Goal: Transaction & Acquisition: Purchase product/service

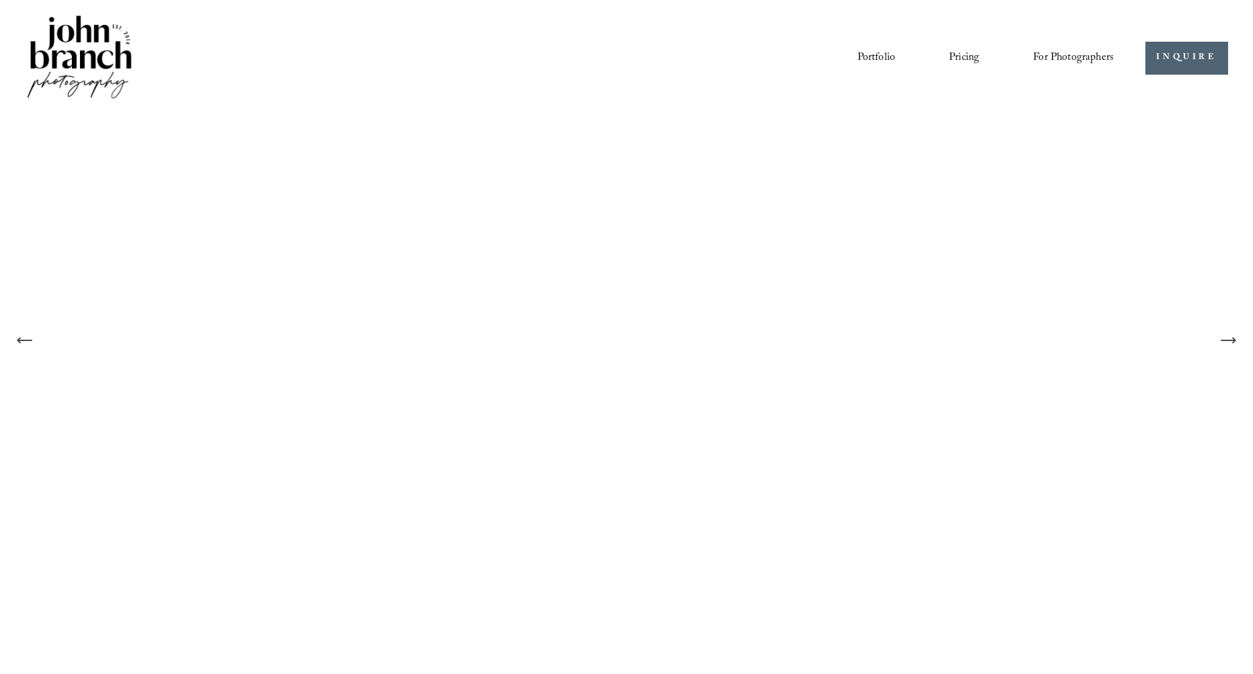
click at [0, 0] on span "Presets" at bounding box center [0, 0] width 0 height 0
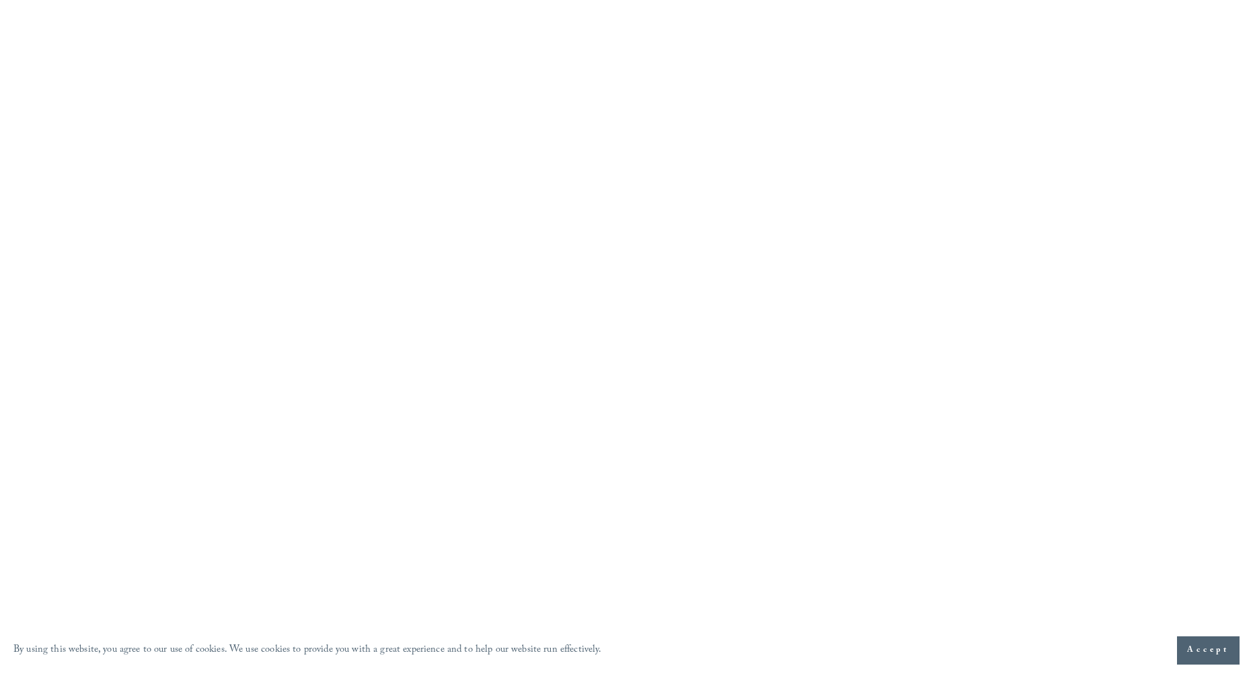
scroll to position [1884, 0]
click at [1206, 659] on button "Accept" at bounding box center [1208, 650] width 63 height 28
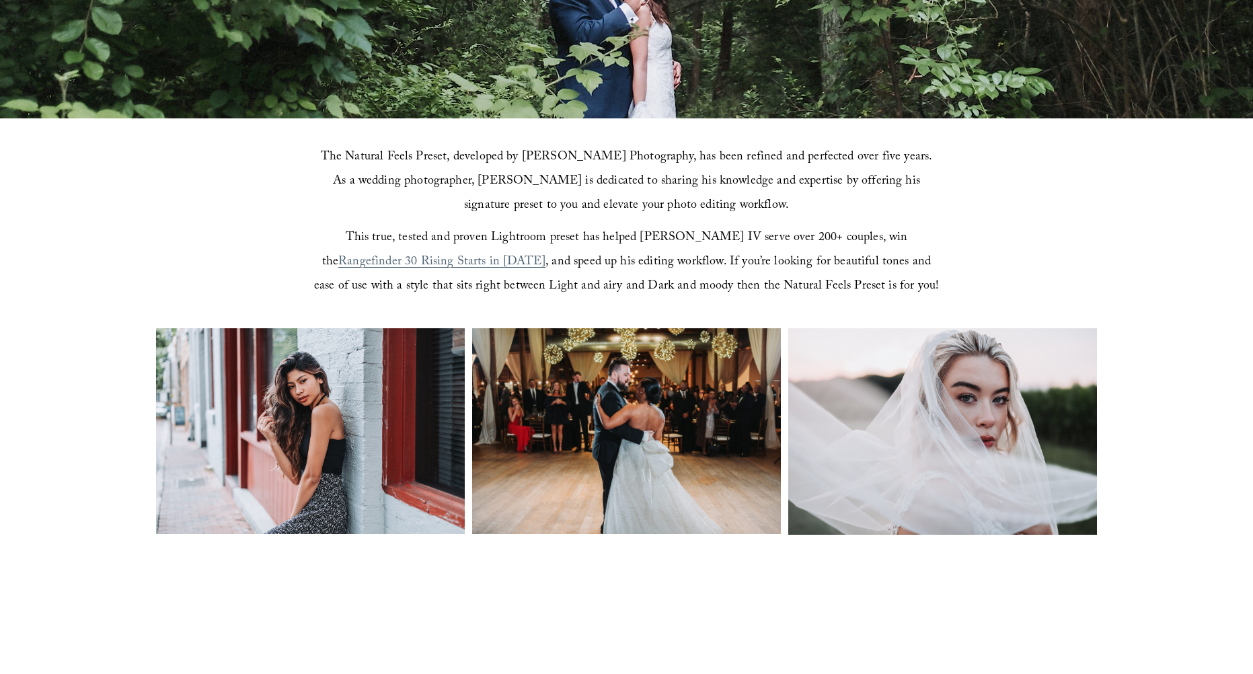
scroll to position [336, 0]
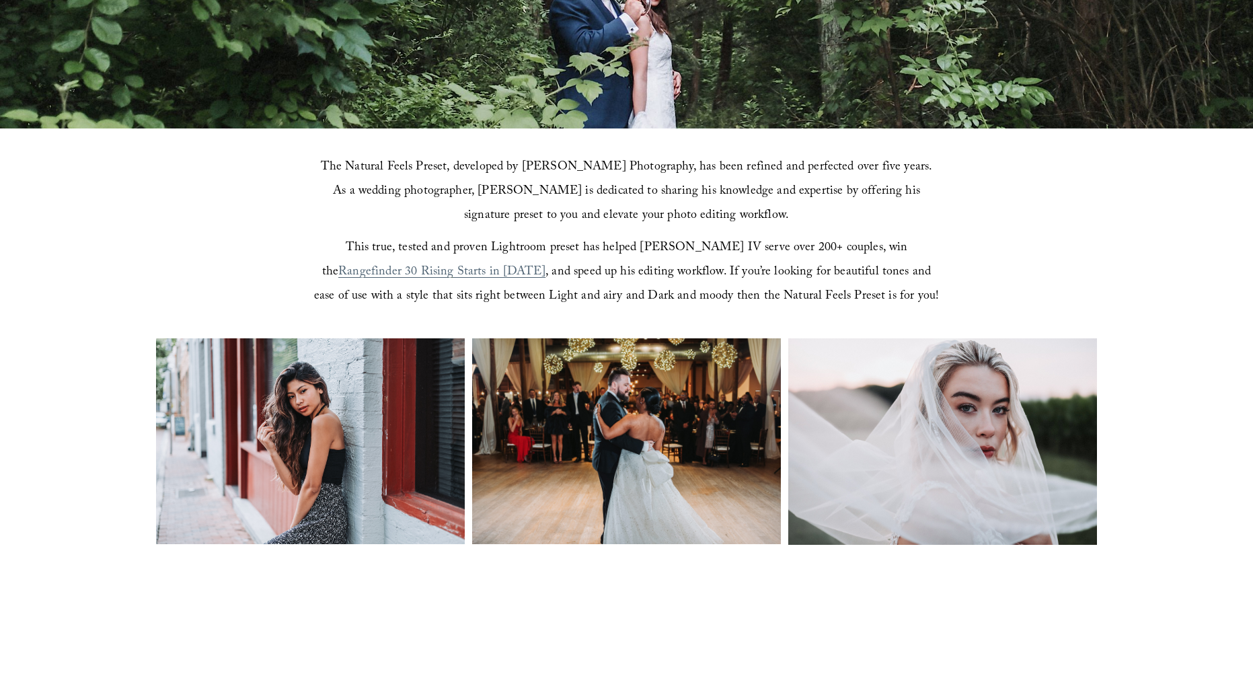
drag, startPoint x: 510, startPoint y: 391, endPoint x: 527, endPoint y: 419, distance: 32.9
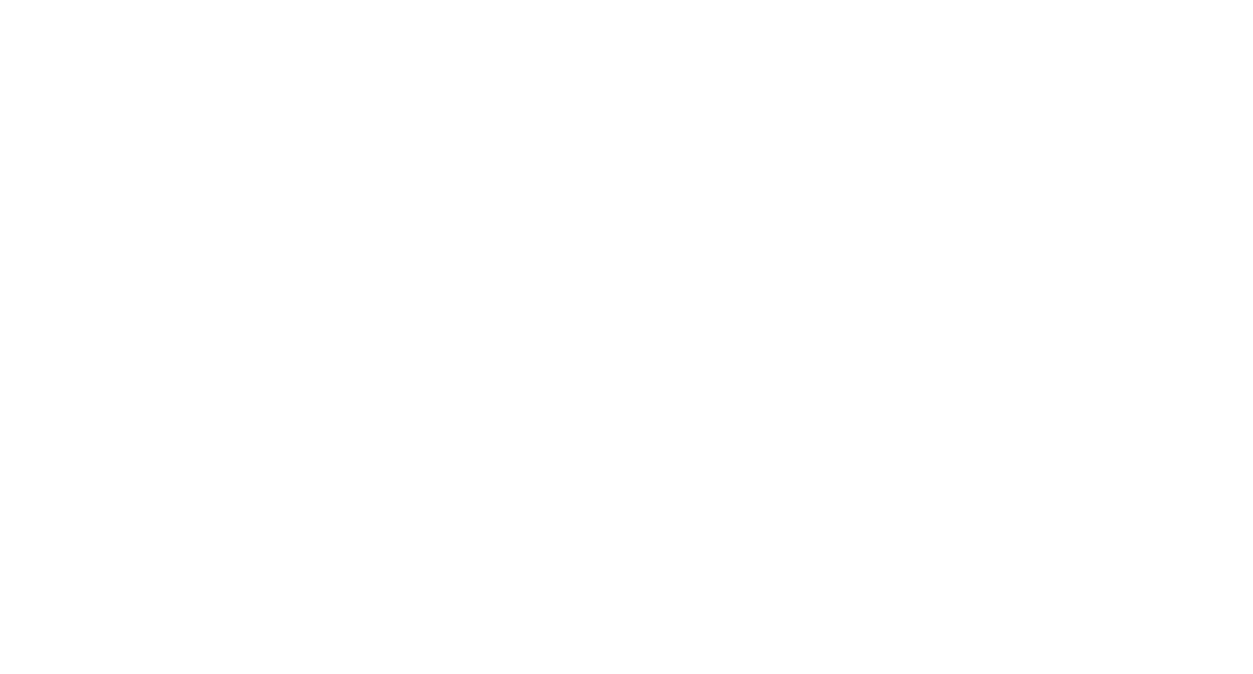
scroll to position [1480, 0]
